Goal: Task Accomplishment & Management: Use online tool/utility

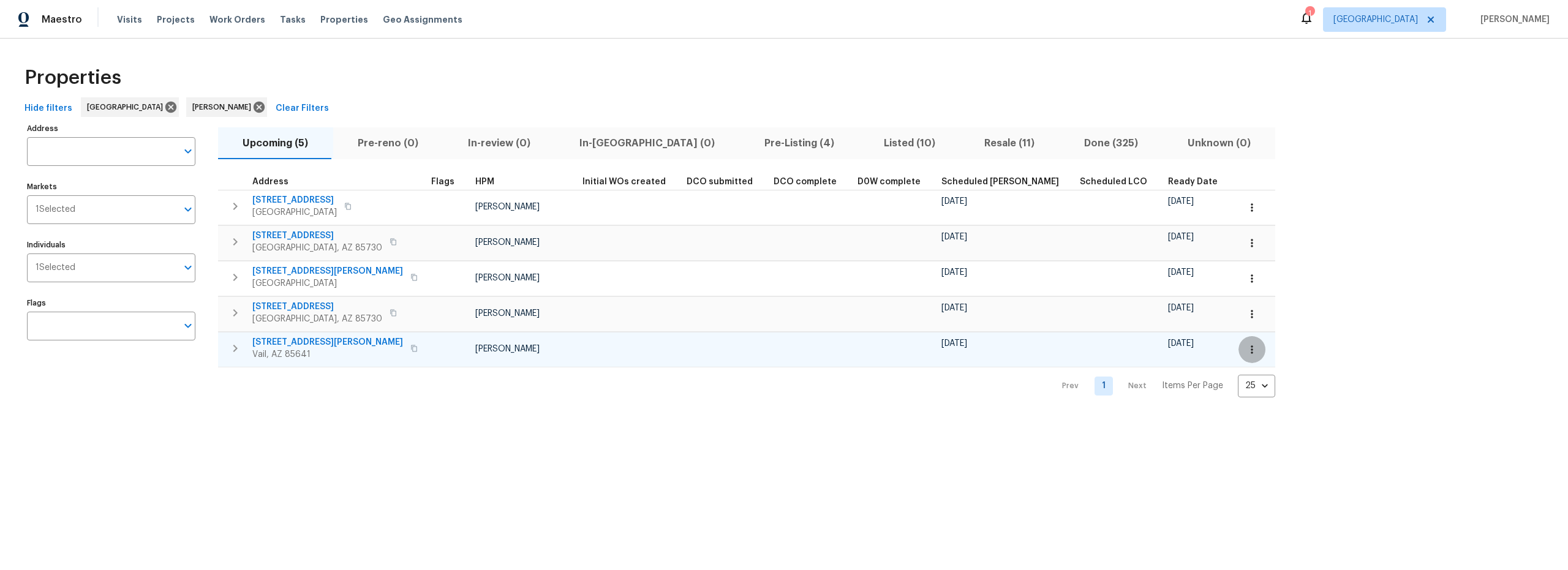
click at [1251, 353] on icon "button" at bounding box center [1252, 349] width 2 height 8
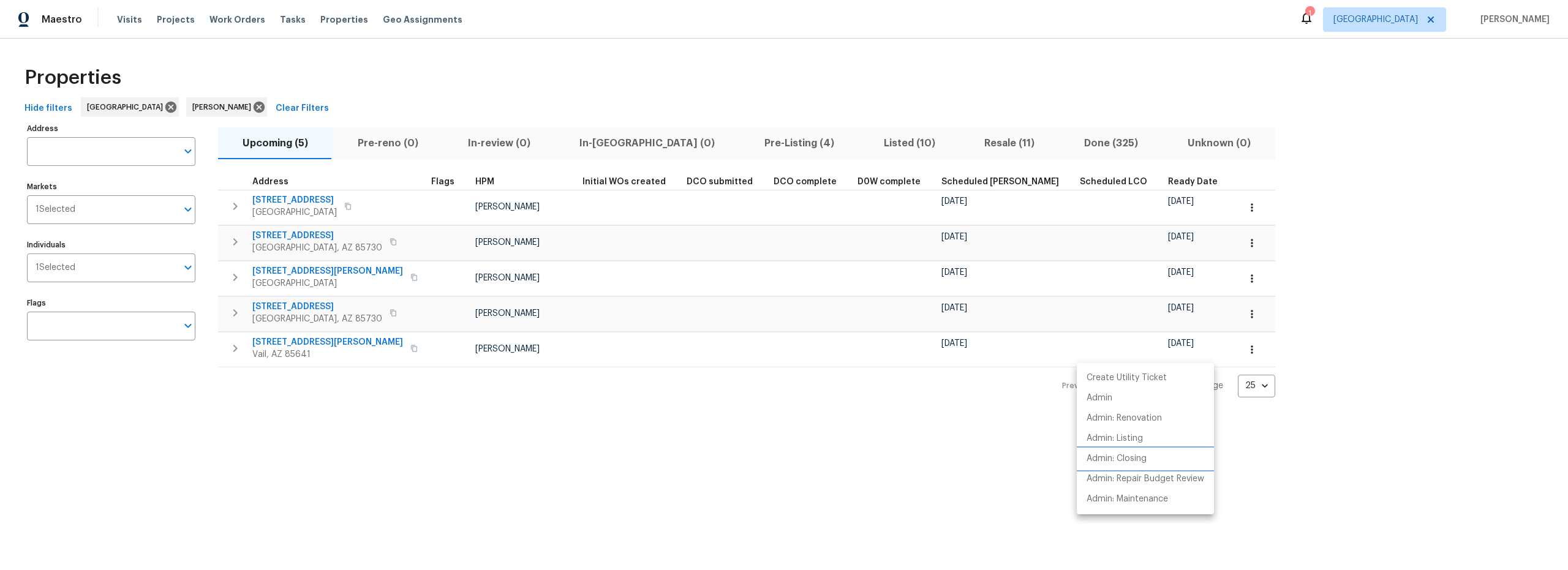
click at [1128, 461] on p "Admin: Closing" at bounding box center [1117, 459] width 60 height 13
click at [539, 414] on div at bounding box center [784, 285] width 1568 height 570
click at [747, 139] on span "Pre-Listing (4)" at bounding box center [799, 144] width 105 height 17
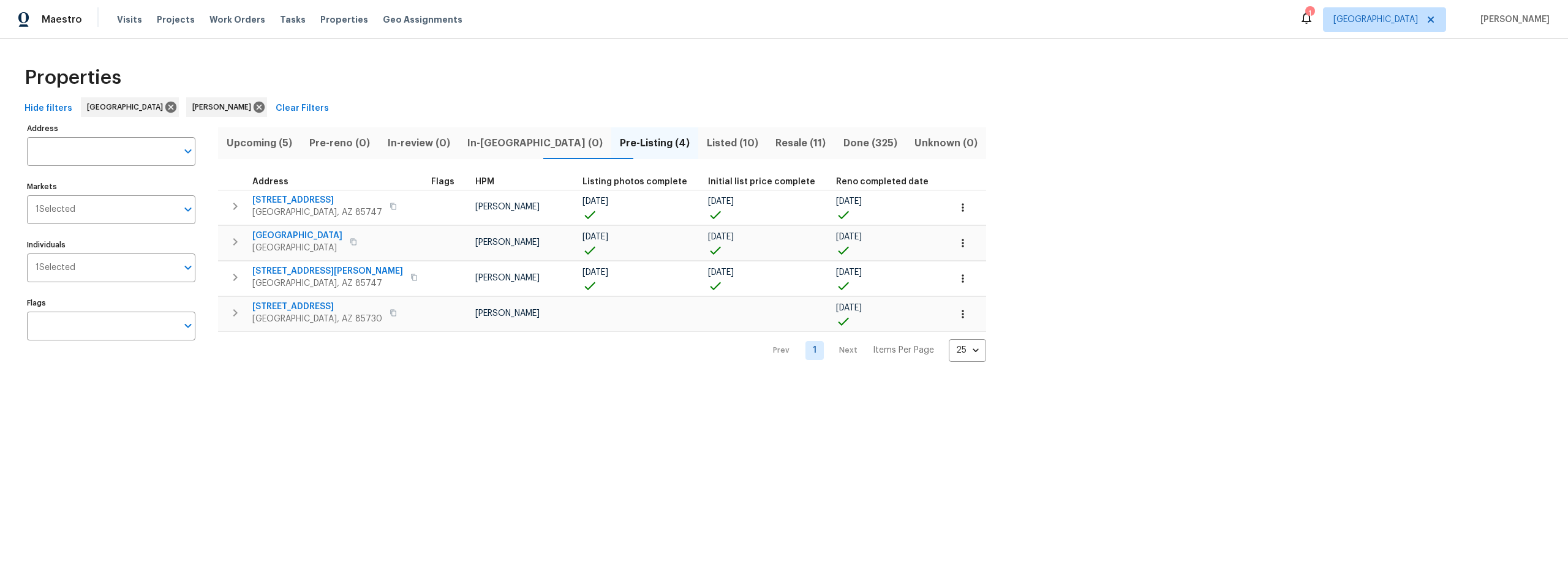
click at [278, 144] on span "Upcoming (5)" at bounding box center [259, 144] width 68 height 17
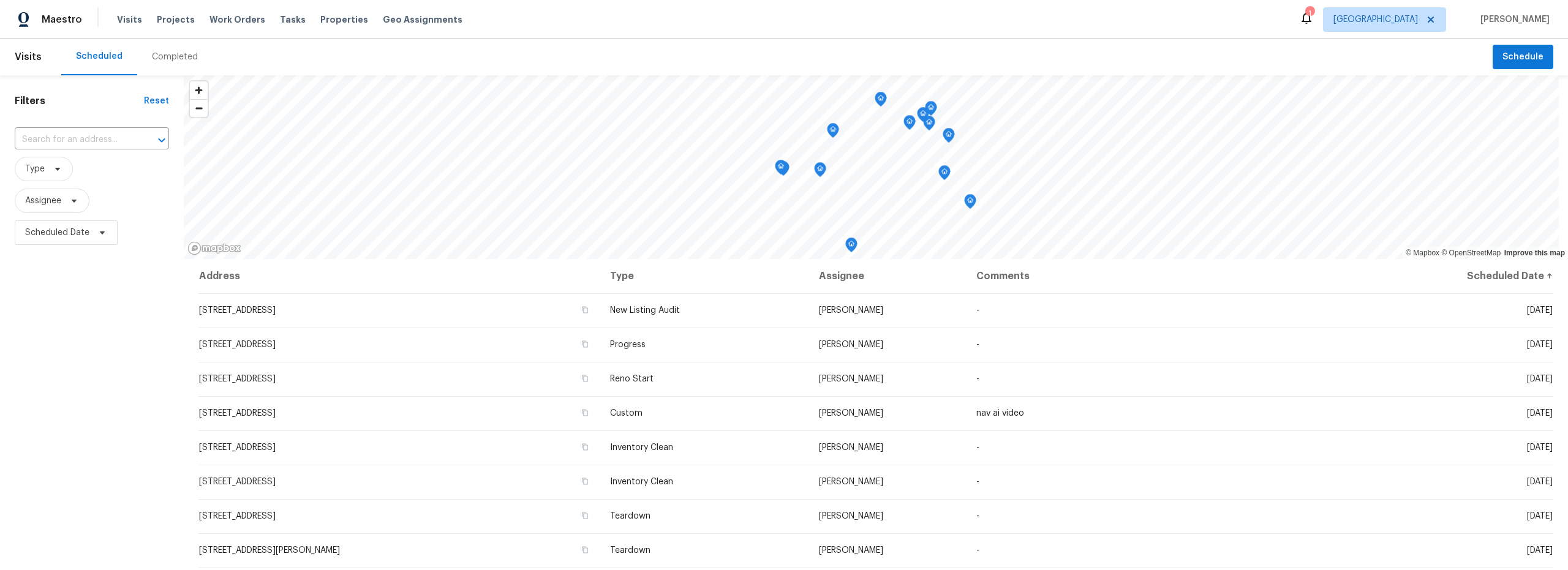
scroll to position [161, 0]
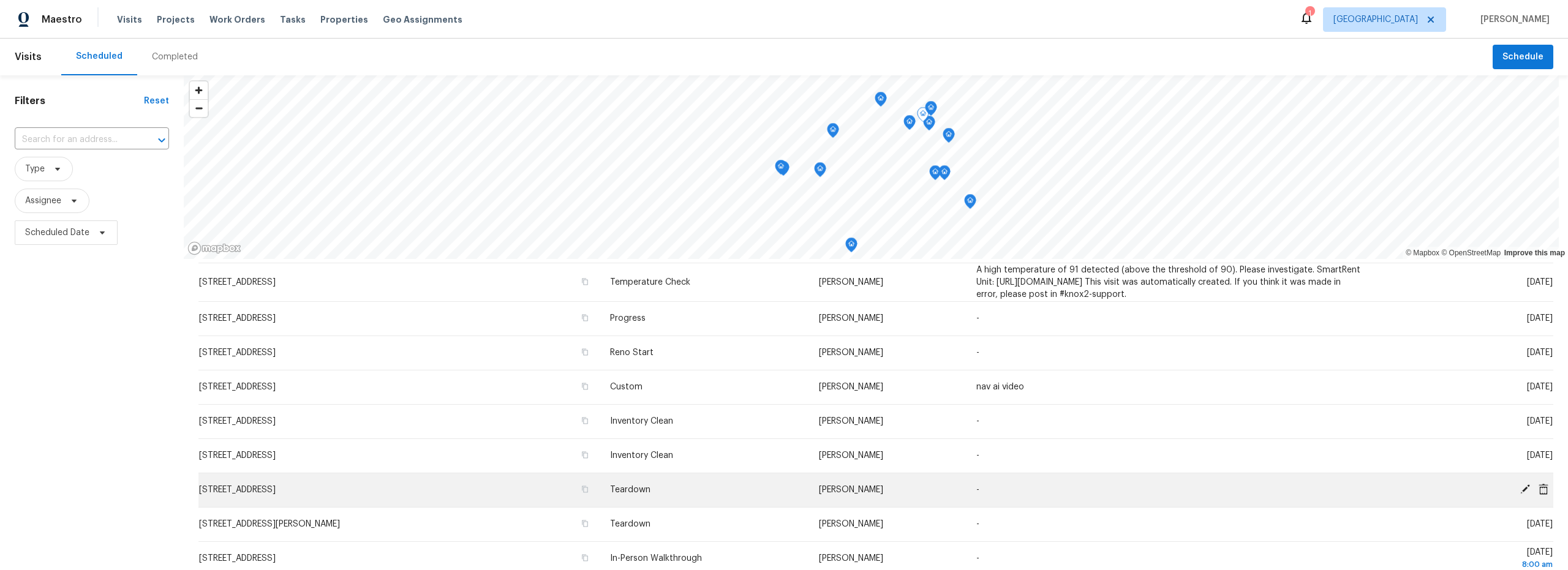
scroll to position [90, 0]
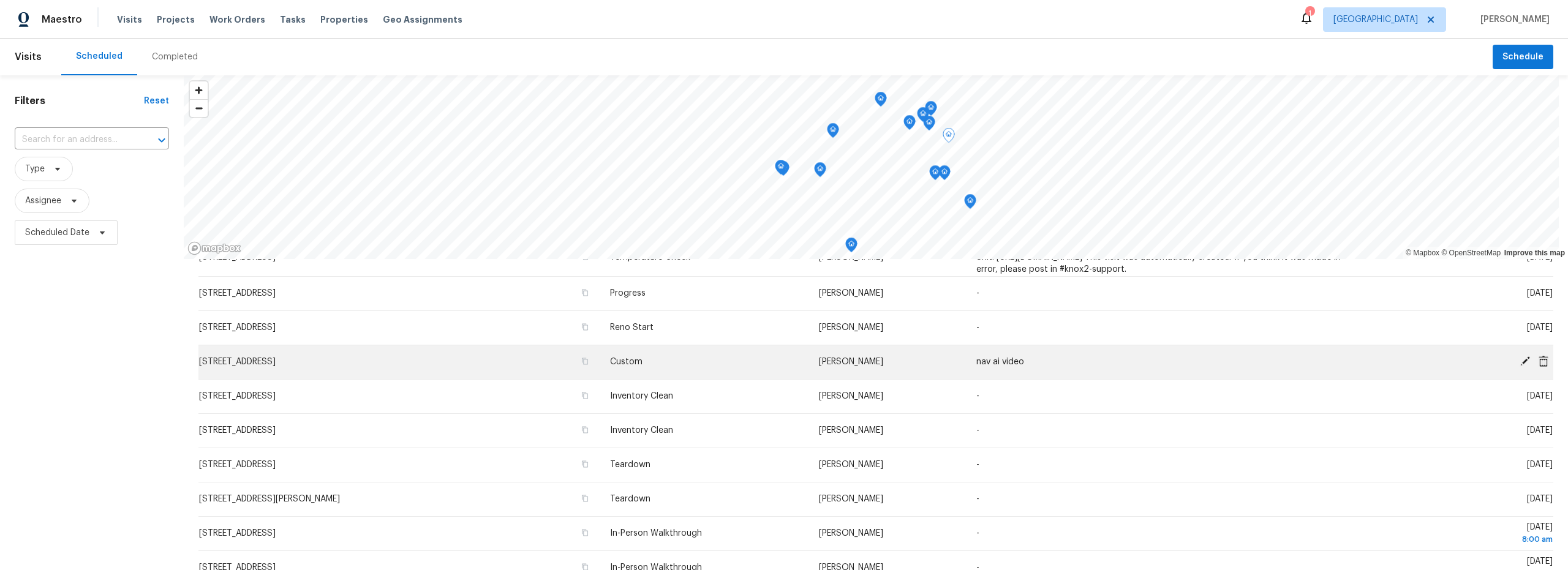
click at [1519, 364] on icon at bounding box center [1524, 361] width 11 height 11
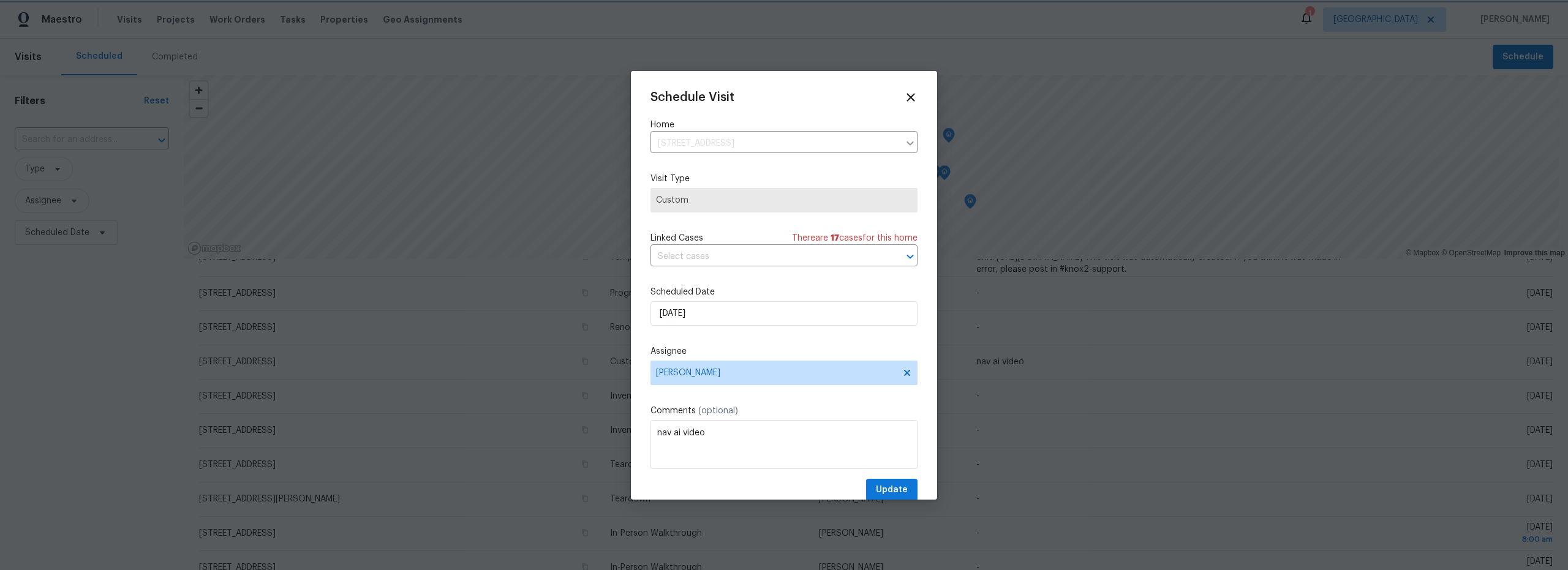
click at [1032, 41] on div at bounding box center [784, 285] width 1568 height 570
click at [907, 96] on icon at bounding box center [911, 97] width 9 height 9
